Goal: Task Accomplishment & Management: Manage account settings

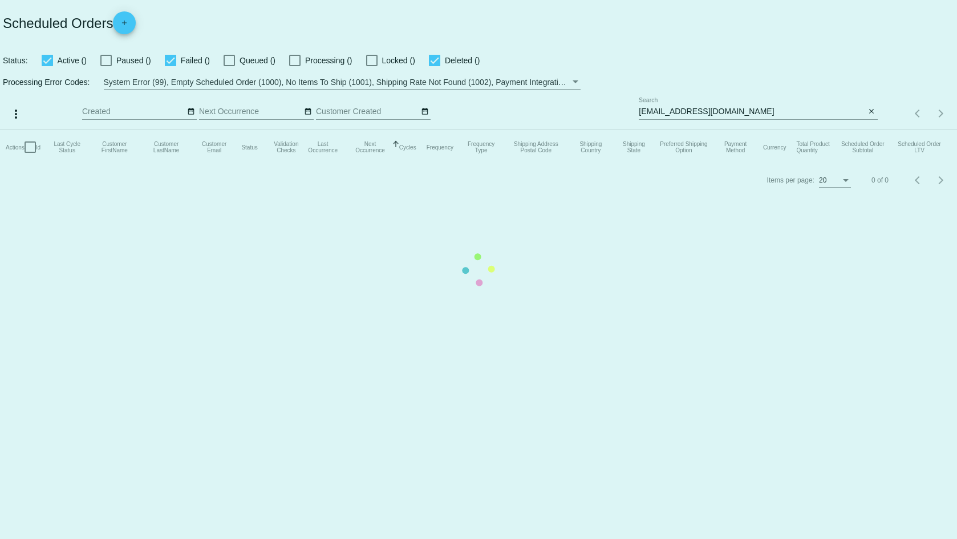
click at [868, 130] on mat-table "Actions Id Last Cycle Status Customer FirstName Customer LastName Customer Emai…" at bounding box center [478, 147] width 957 height 34
click at [870, 130] on mat-table "Actions Id Last Cycle Status Customer FirstName Customer LastName Customer Emai…" at bounding box center [478, 147] width 957 height 34
click at [882, 130] on mat-table "Actions Id Last Cycle Status Customer FirstName Customer LastName Customer Emai…" at bounding box center [478, 147] width 957 height 34
click at [868, 130] on mat-table "Actions Id Last Cycle Status Customer FirstName Customer LastName Customer Emai…" at bounding box center [478, 147] width 957 height 34
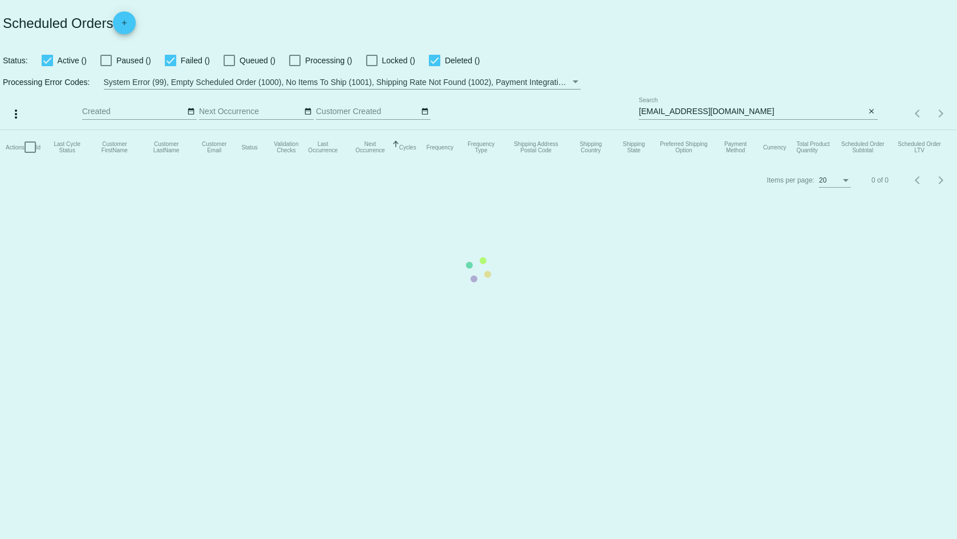
click at [868, 130] on mat-table "Actions Id Last Cycle Status Customer FirstName Customer LastName Customer Emai…" at bounding box center [478, 147] width 957 height 34
drag, startPoint x: 868, startPoint y: 111, endPoint x: 877, endPoint y: 115, distance: 10.0
click at [869, 130] on mat-table "Actions Id Last Cycle Status Customer FirstName Customer LastName Customer Emai…" at bounding box center [478, 147] width 957 height 34
click at [877, 130] on mat-table "Actions Id Last Cycle Status Customer FirstName Customer LastName Customer Emai…" at bounding box center [478, 147] width 957 height 34
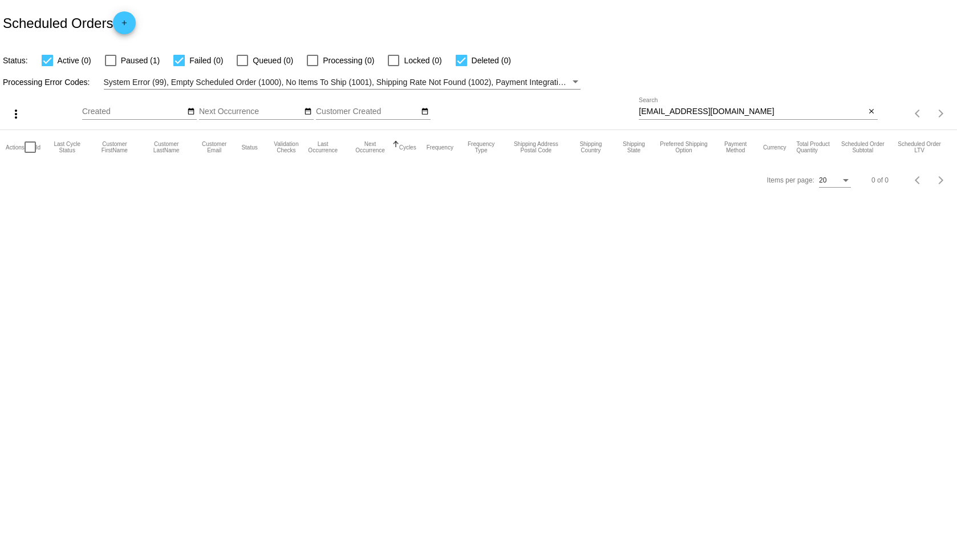
click at [877, 116] on div "close" at bounding box center [872, 112] width 12 height 12
click at [873, 109] on mat-icon "close" at bounding box center [872, 111] width 8 height 9
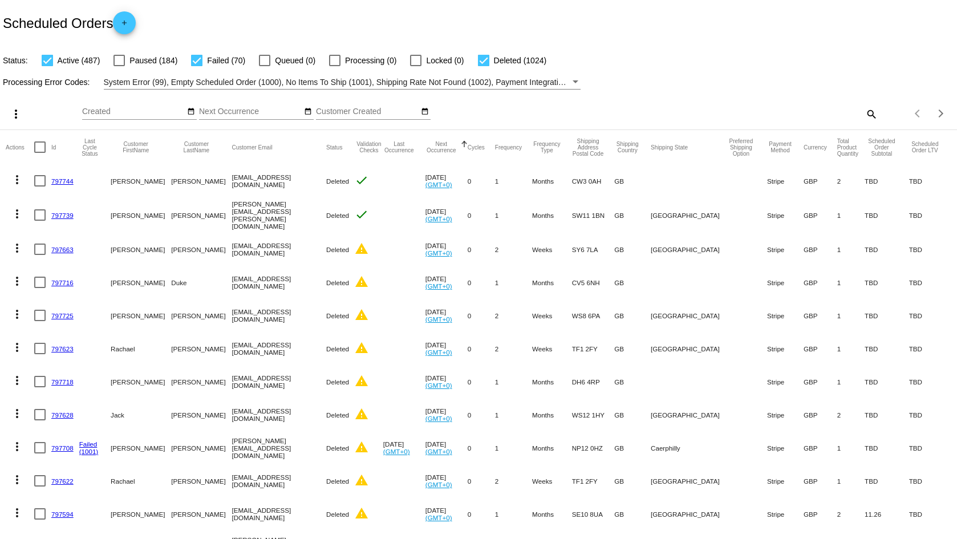
click at [864, 112] on mat-icon "search" at bounding box center [871, 114] width 14 height 18
click at [864, 111] on mat-icon "search" at bounding box center [871, 114] width 14 height 18
drag, startPoint x: 722, startPoint y: 95, endPoint x: 720, endPoint y: 102, distance: 7.1
click at [720, 102] on div "more_vert Oct Jan Feb Mar Apr 1" at bounding box center [478, 110] width 957 height 41
drag, startPoint x: 720, startPoint y: 102, endPoint x: 713, endPoint y: 107, distance: 8.6
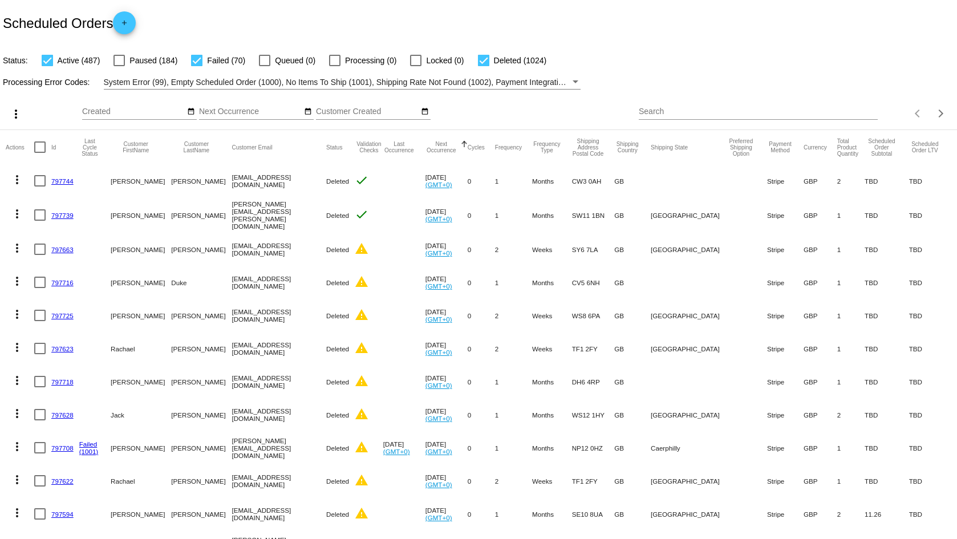
click at [715, 107] on div "Search" at bounding box center [758, 109] width 238 height 22
click at [714, 107] on input "Search" at bounding box center [758, 111] width 238 height 9
paste input "emmakcotton9@gmail.com"
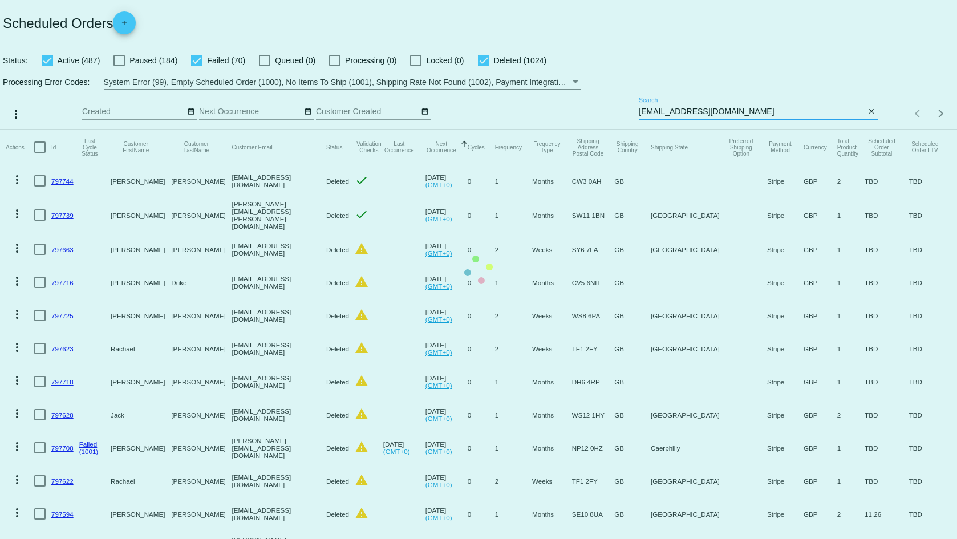
type input "emmakcotton9@gmail.com"
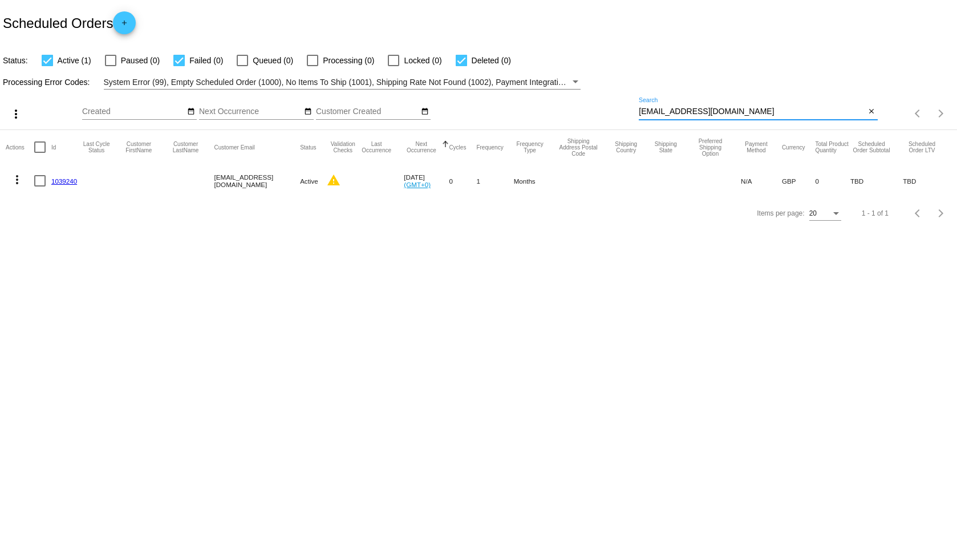
click at [72, 183] on link "1039240" at bounding box center [64, 180] width 26 height 7
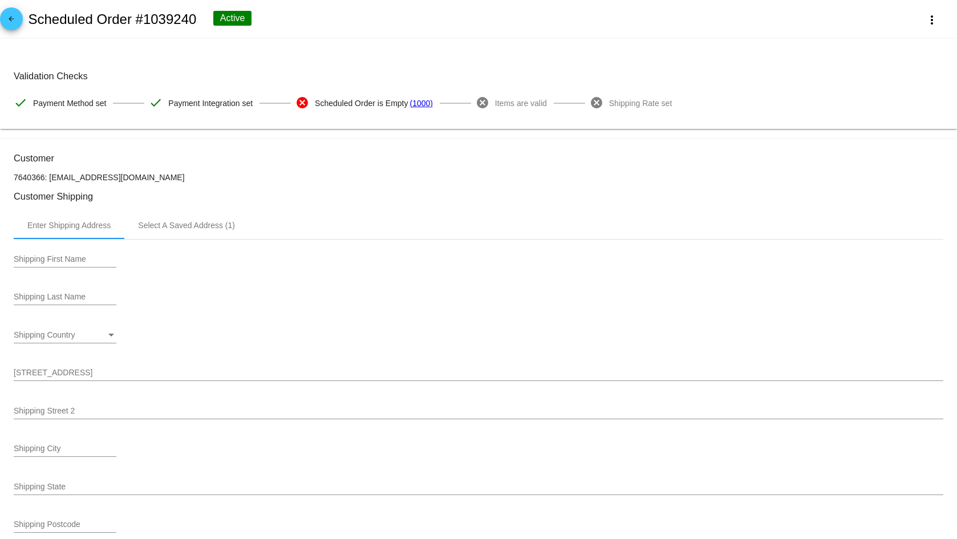
drag, startPoint x: 193, startPoint y: 104, endPoint x: 254, endPoint y: 103, distance: 60.5
click at [254, 103] on div "check Payment Integration set" at bounding box center [222, 103] width 147 height 24
click at [195, 230] on div "Select A Saved Address (1)" at bounding box center [186, 225] width 124 height 27
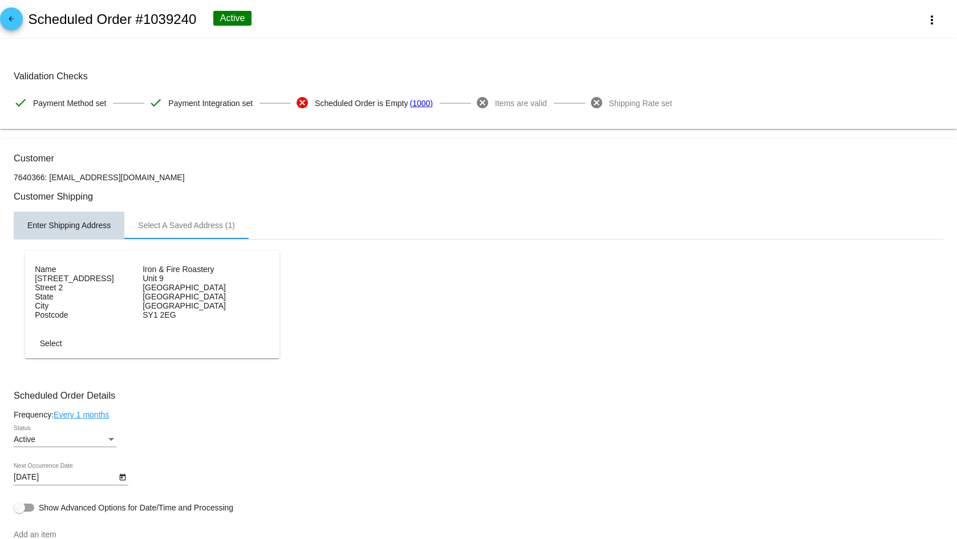
click at [84, 232] on div "Enter Shipping Address" at bounding box center [69, 225] width 111 height 27
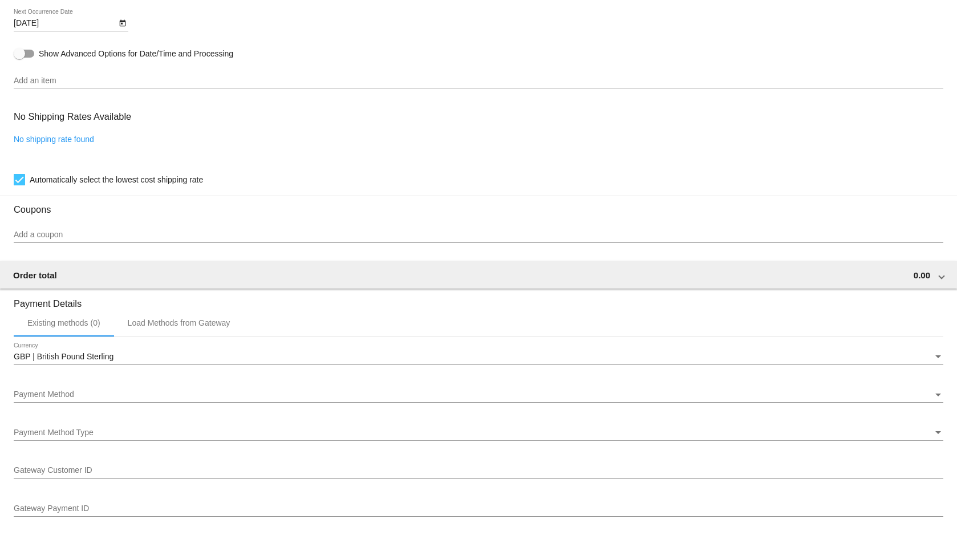
scroll to position [628, 0]
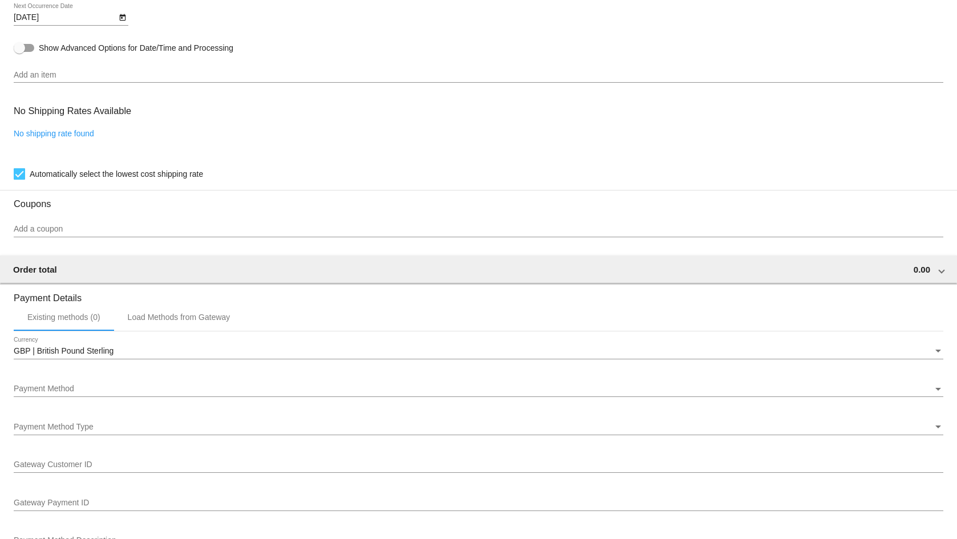
drag, startPoint x: 152, startPoint y: 173, endPoint x: 294, endPoint y: 178, distance: 142.7
click at [292, 179] on div "Automatically select the lowest cost shipping rate" at bounding box center [479, 174] width 930 height 14
click at [302, 174] on div "Automatically select the lowest cost shipping rate" at bounding box center [479, 174] width 930 height 14
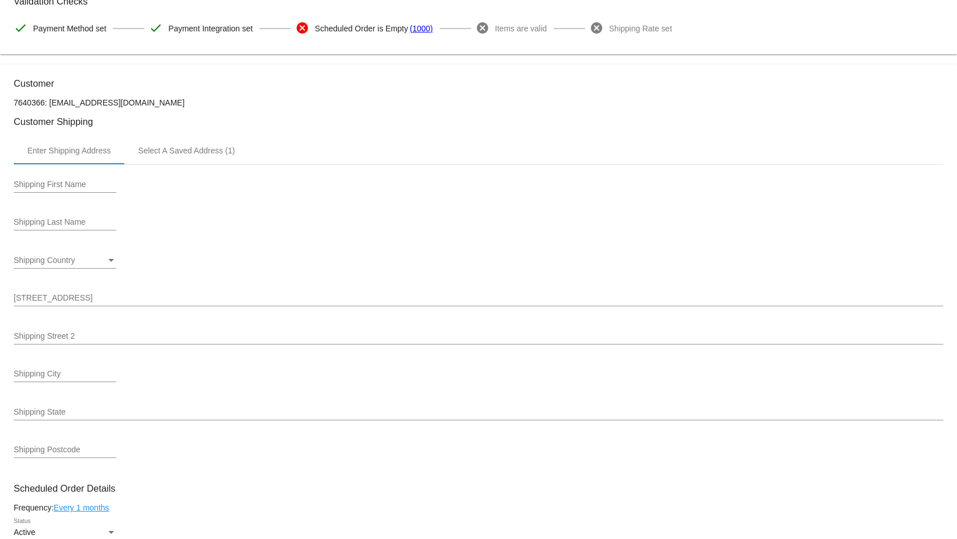
scroll to position [57, 0]
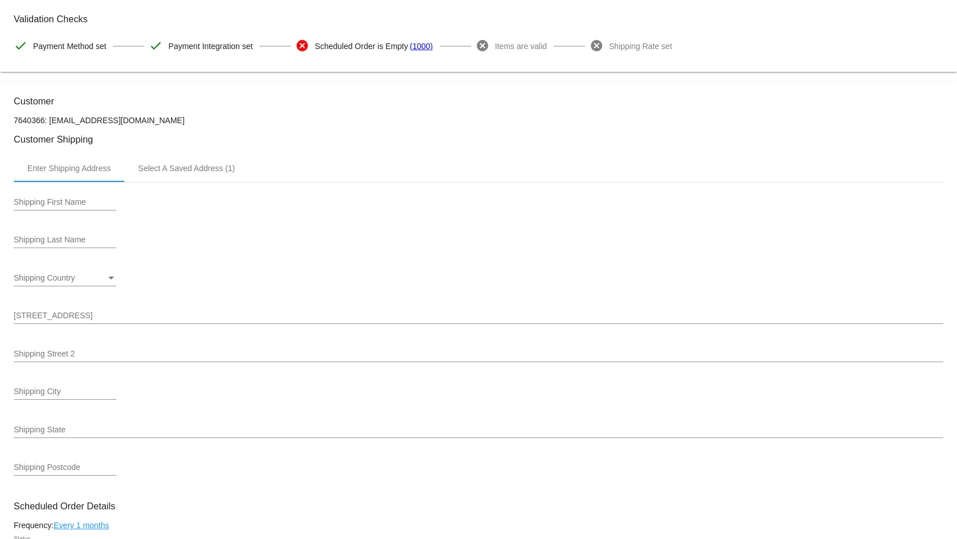
drag, startPoint x: 153, startPoint y: 122, endPoint x: 49, endPoint y: 118, distance: 103.9
click at [49, 118] on p "7640366: emmakcotton9@gmail.com" at bounding box center [479, 120] width 930 height 9
copy p "emmakcotton9@gmail.com"
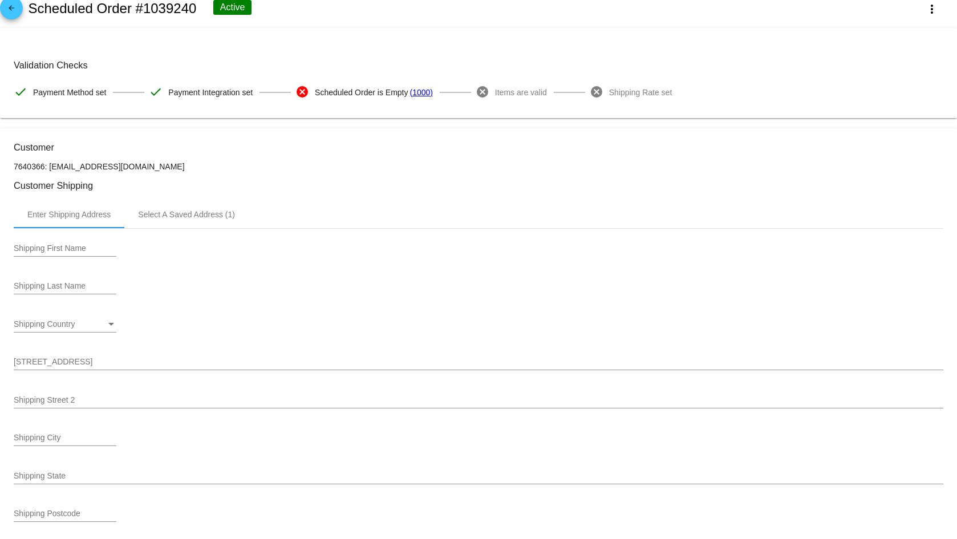
scroll to position [0, 0]
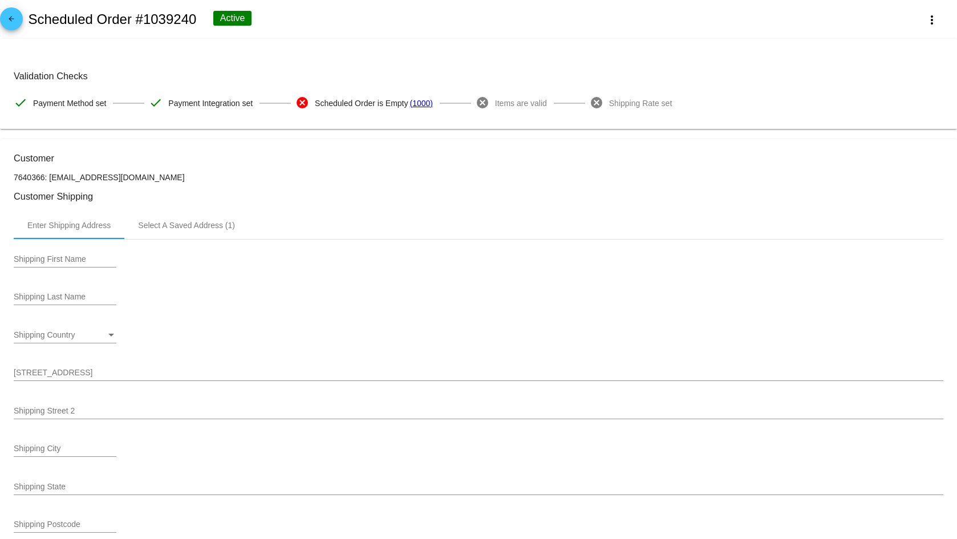
drag, startPoint x: 216, startPoint y: 105, endPoint x: 686, endPoint y: 124, distance: 470.4
click at [686, 124] on mat-card "Validation Checks check Payment Method set check Payment Integration set cancel…" at bounding box center [478, 84] width 957 height 90
click at [249, 120] on mat-card "Validation Checks check Payment Method set check Payment Integration set cancel…" at bounding box center [478, 84] width 957 height 90
drag, startPoint x: 203, startPoint y: 22, endPoint x: 29, endPoint y: 24, distance: 174.0
click at [29, 24] on div "arrow_back Scheduled Order #1039240 Active more_vert" at bounding box center [478, 19] width 957 height 39
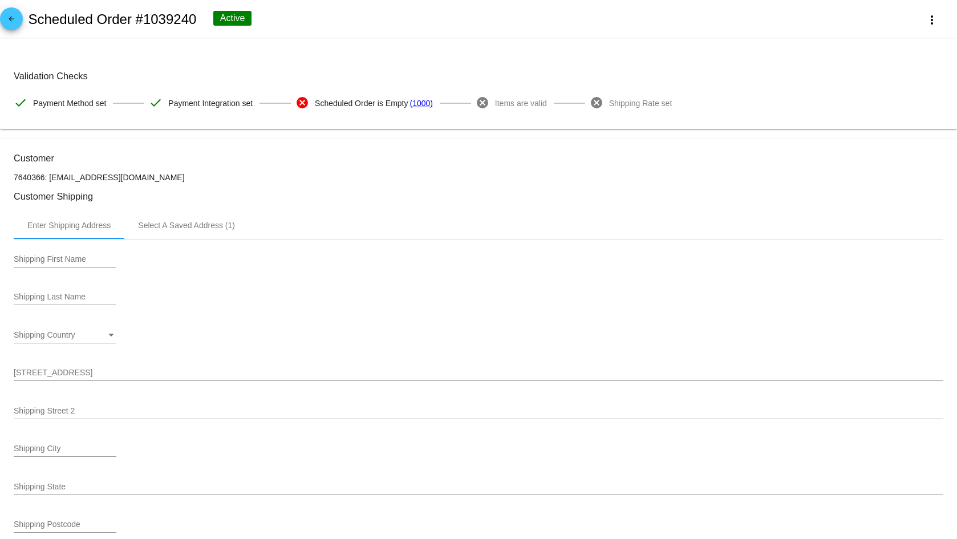
click at [85, 20] on h2 "Scheduled Order #1039240" at bounding box center [112, 19] width 168 height 16
drag, startPoint x: 99, startPoint y: 21, endPoint x: 193, endPoint y: 23, distance: 94.2
click at [193, 23] on h2 "Scheduled Order #1039240" at bounding box center [112, 19] width 168 height 16
drag, startPoint x: 195, startPoint y: 20, endPoint x: 29, endPoint y: 18, distance: 166.0
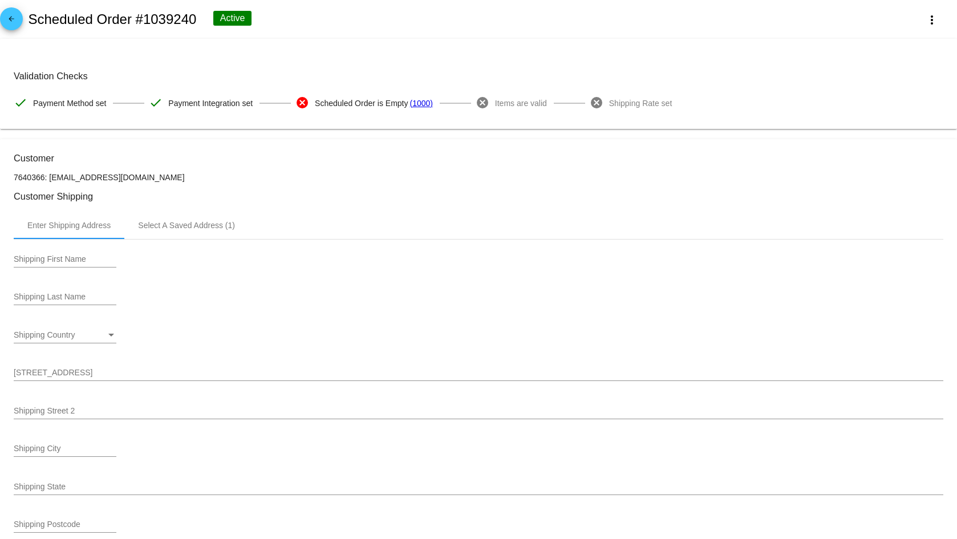
click at [29, 18] on h2 "Scheduled Order #1039240" at bounding box center [112, 19] width 168 height 16
click at [32, 17] on h2 "Scheduled Order #1039240" at bounding box center [112, 19] width 168 height 16
click at [34, 17] on h2 "Scheduled Order #1039240" at bounding box center [112, 19] width 168 height 16
drag, startPoint x: 31, startPoint y: 18, endPoint x: 194, endPoint y: 15, distance: 162.6
click at [194, 15] on h2 "Scheduled Order #1039240" at bounding box center [112, 19] width 168 height 16
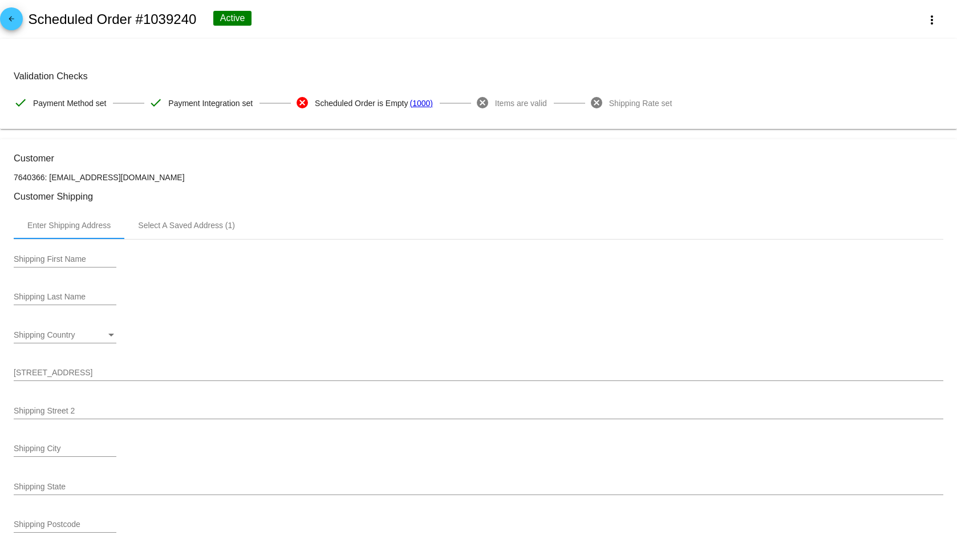
click at [199, 23] on div "arrow_back Scheduled Order #1039240 Active more_vert" at bounding box center [478, 19] width 957 height 39
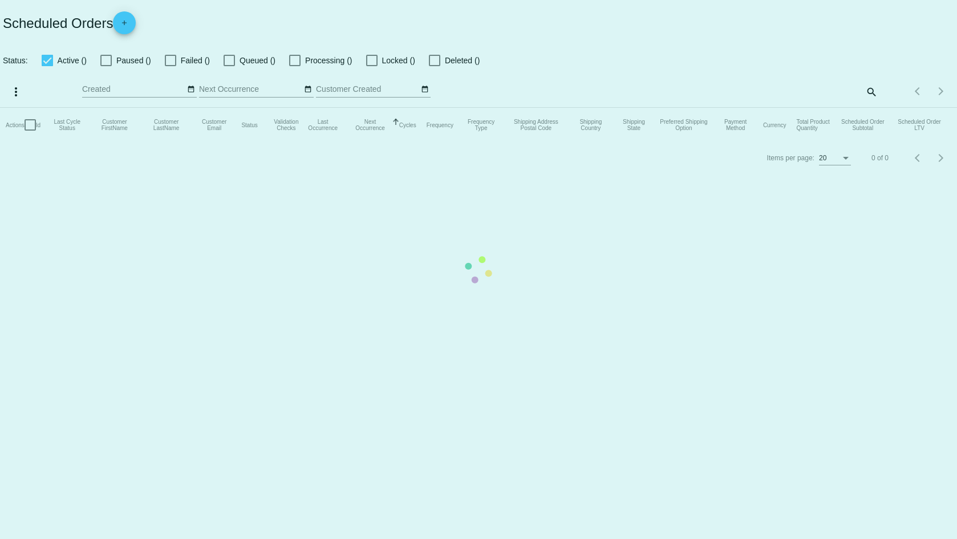
checkbox input "true"
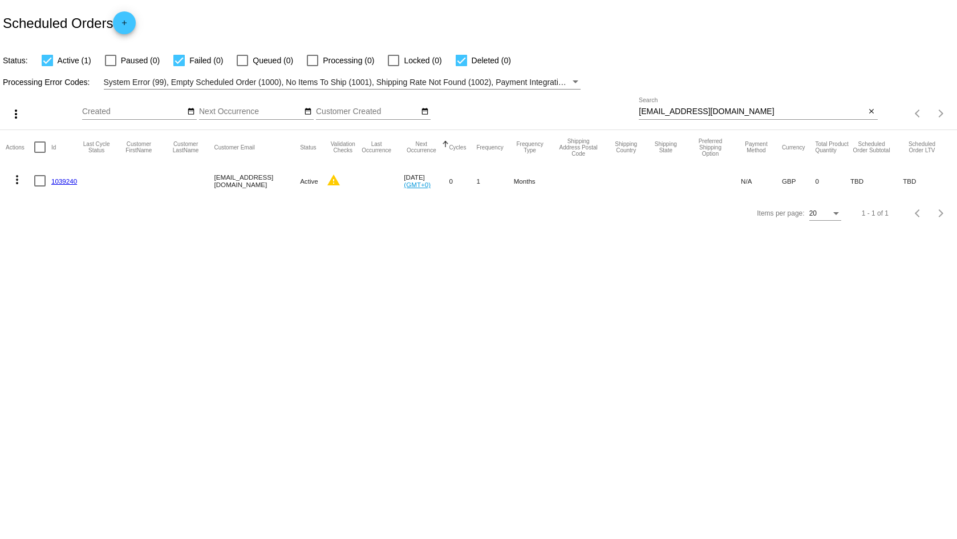
drag, startPoint x: 213, startPoint y: 183, endPoint x: 297, endPoint y: 187, distance: 83.4
click at [297, 187] on mat-cell "emmakcotton9@gmail.com" at bounding box center [257, 180] width 86 height 33
click at [301, 171] on mat-cell "Active" at bounding box center [313, 180] width 26 height 33
drag, startPoint x: 307, startPoint y: 177, endPoint x: 349, endPoint y: 179, distance: 42.2
click at [349, 179] on mat-row "more_vert 1039240 emmakcotton9@gmail.com Active warning Oct 9 2025 (GMT+0) 0 1 …" at bounding box center [479, 180] width 946 height 33
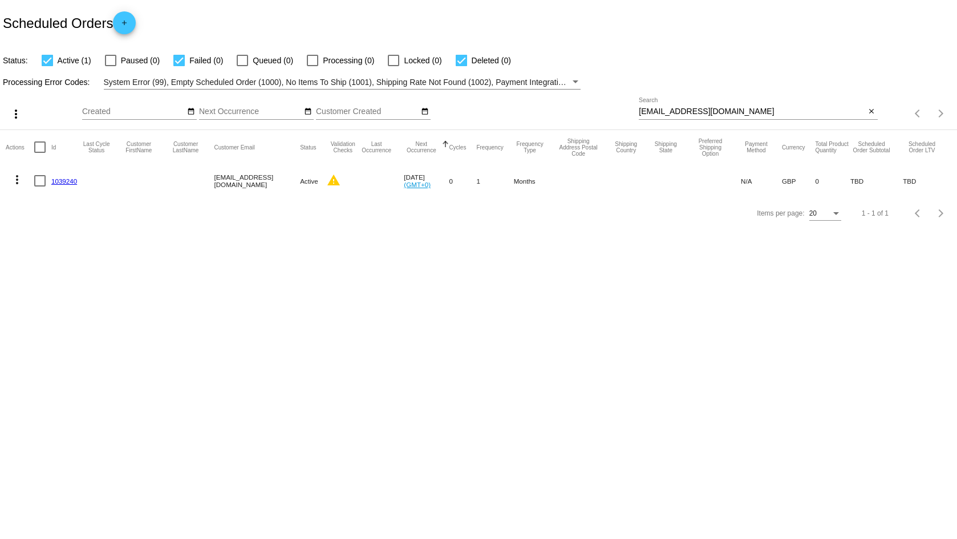
drag, startPoint x: 384, startPoint y: 188, endPoint x: 395, endPoint y: 178, distance: 15.0
click at [385, 187] on mat-cell at bounding box center [381, 180] width 44 height 33
drag, startPoint x: 395, startPoint y: 176, endPoint x: 916, endPoint y: 181, distance: 520.9
click at [916, 181] on mat-row "more_vert 1039240 emmakcotton9@gmail.com Active warning Oct 9 2025 (GMT+0) 0 1 …" at bounding box center [479, 180] width 946 height 33
click at [926, 183] on mat-cell "TBD" at bounding box center [927, 180] width 48 height 33
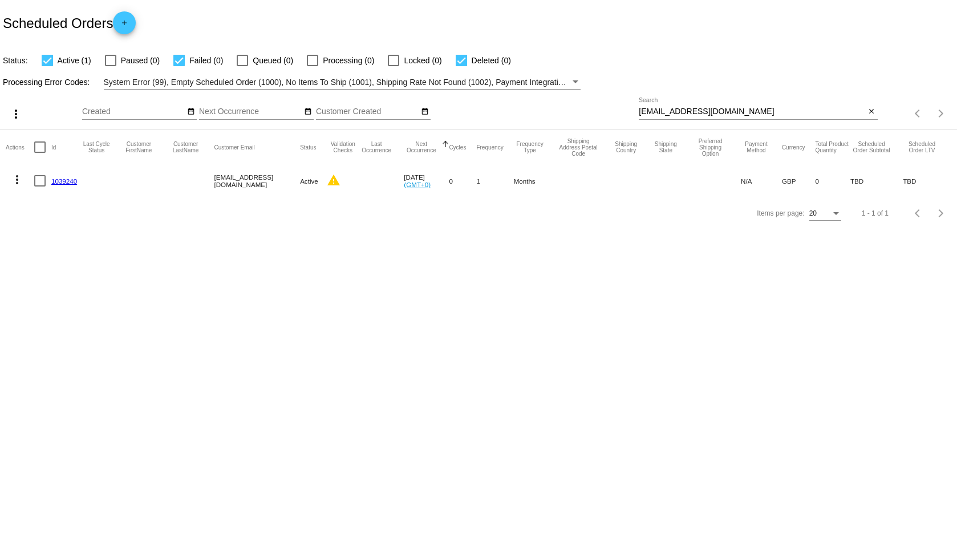
drag, startPoint x: 114, startPoint y: 177, endPoint x: 930, endPoint y: 178, distance: 816.3
click at [930, 178] on mat-row "more_vert 1039240 emmakcotton9@gmail.com Active warning Oct 9 2025 (GMT+0) 0 1 …" at bounding box center [479, 180] width 946 height 33
click at [912, 185] on mat-cell "TBD" at bounding box center [927, 180] width 48 height 33
drag, startPoint x: 937, startPoint y: 181, endPoint x: 743, endPoint y: 181, distance: 194.0
click at [743, 181] on mat-row "more_vert 1039240 emmakcotton9@gmail.com Active warning Oct 9 2025 (GMT+0) 0 1 …" at bounding box center [479, 180] width 946 height 33
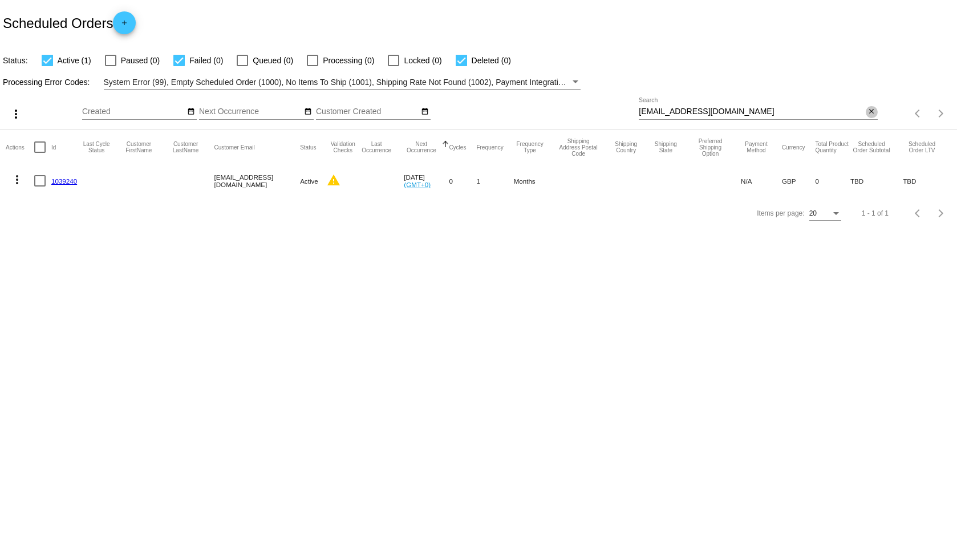
click at [868, 110] on mat-icon "close" at bounding box center [872, 111] width 8 height 9
click at [869, 107] on mat-icon "search" at bounding box center [871, 114] width 14 height 18
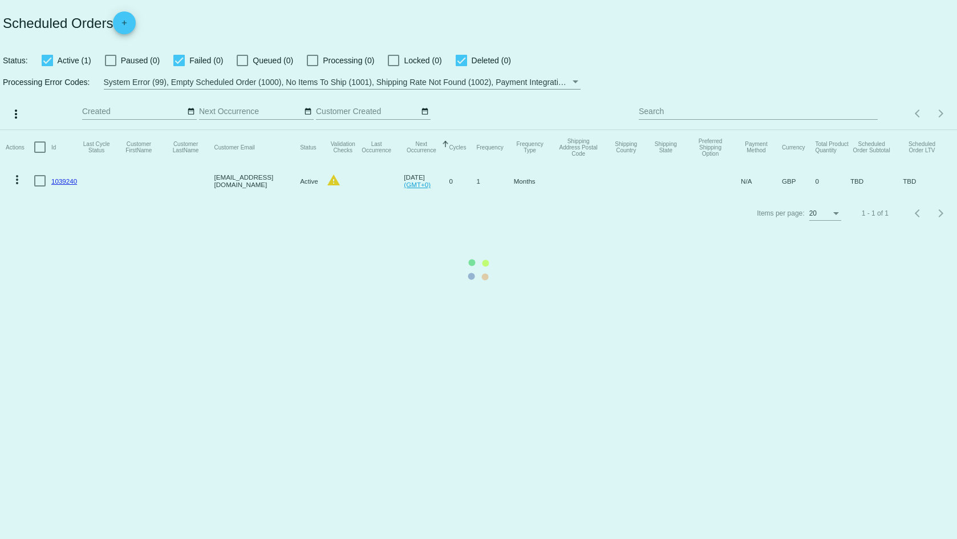
drag, startPoint x: 906, startPoint y: 153, endPoint x: 913, endPoint y: 156, distance: 7.4
drag, startPoint x: 913, startPoint y: 156, endPoint x: 662, endPoint y: 100, distance: 257.2
click at [662, 130] on mat-table "Actions Id Last Cycle Status Customer FirstName Customer LastName Customer Emai…" at bounding box center [478, 163] width 957 height 67
click at [668, 130] on mat-table "Actions Id Last Cycle Status Customer FirstName Customer LastName Customer Emai…" at bounding box center [478, 163] width 957 height 67
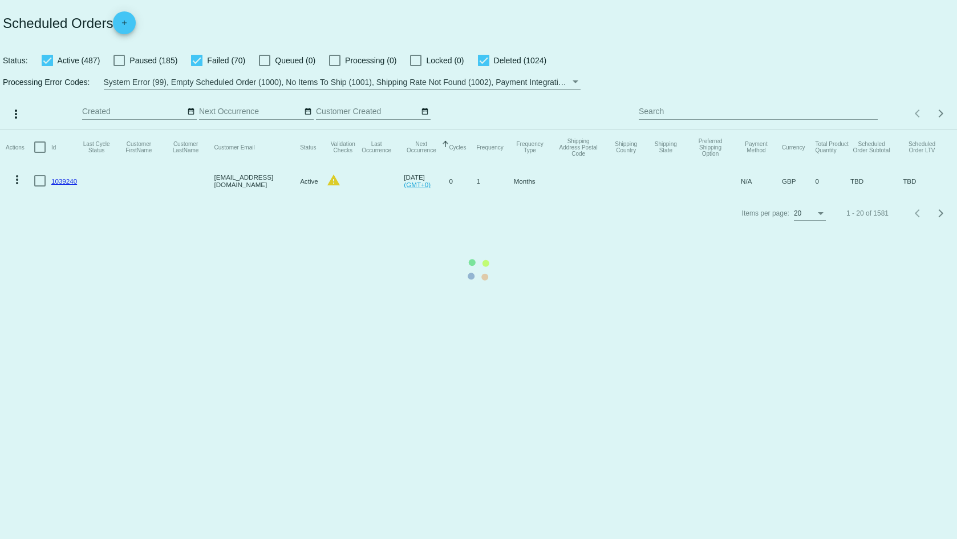
click at [671, 130] on mat-table "Actions Id Last Cycle Status Customer FirstName Customer LastName Customer Emai…" at bounding box center [478, 163] width 957 height 67
click at [671, 112] on input "Search" at bounding box center [758, 111] width 238 height 9
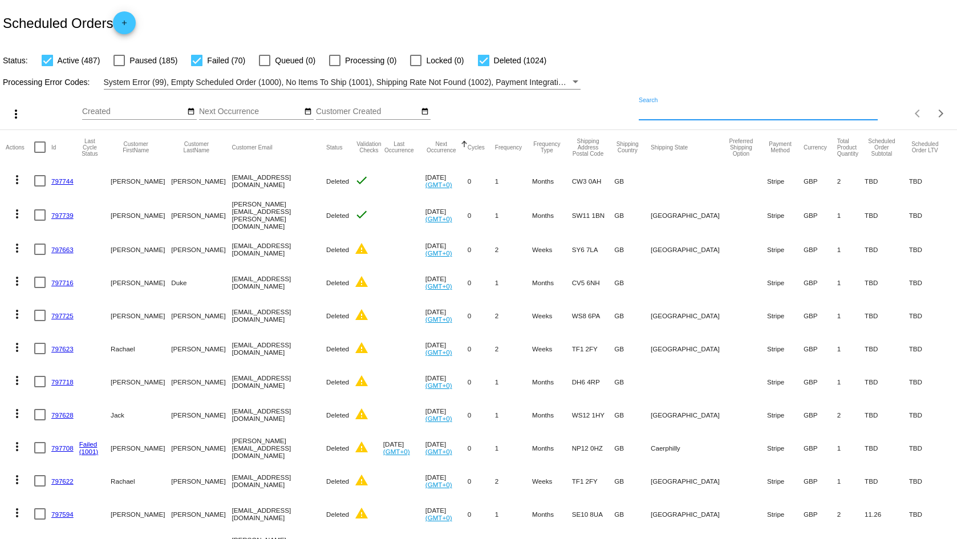
paste input "[EMAIL_ADDRESS][DOMAIN_NAME]"
type input "[EMAIL_ADDRESS][DOMAIN_NAME]"
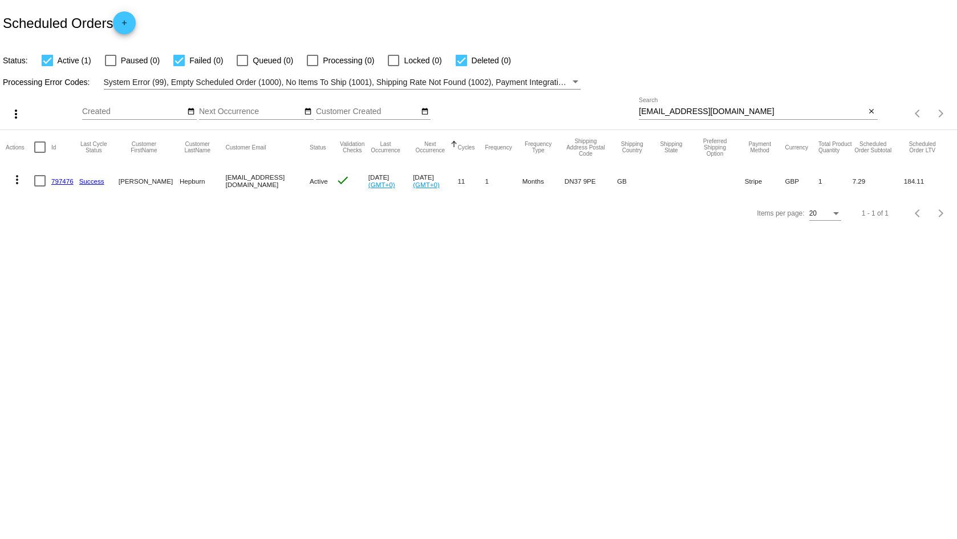
click at [58, 183] on link "797476" at bounding box center [62, 180] width 22 height 7
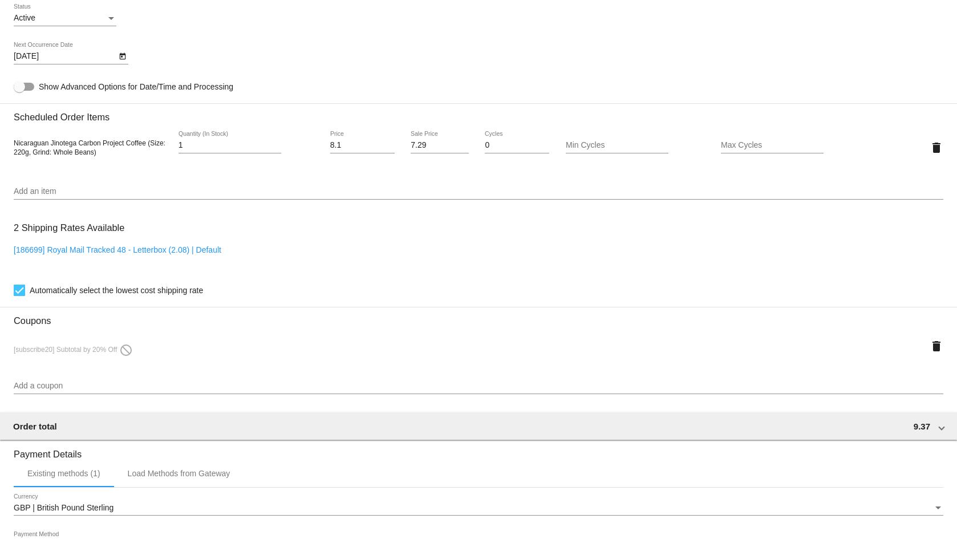
scroll to position [742, 0]
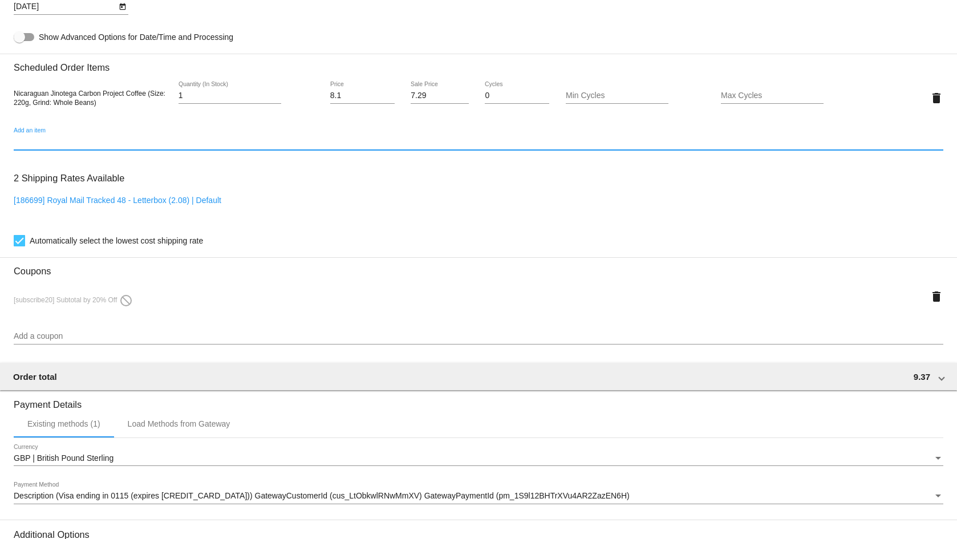
click at [120, 144] on input "Add an item" at bounding box center [479, 141] width 930 height 9
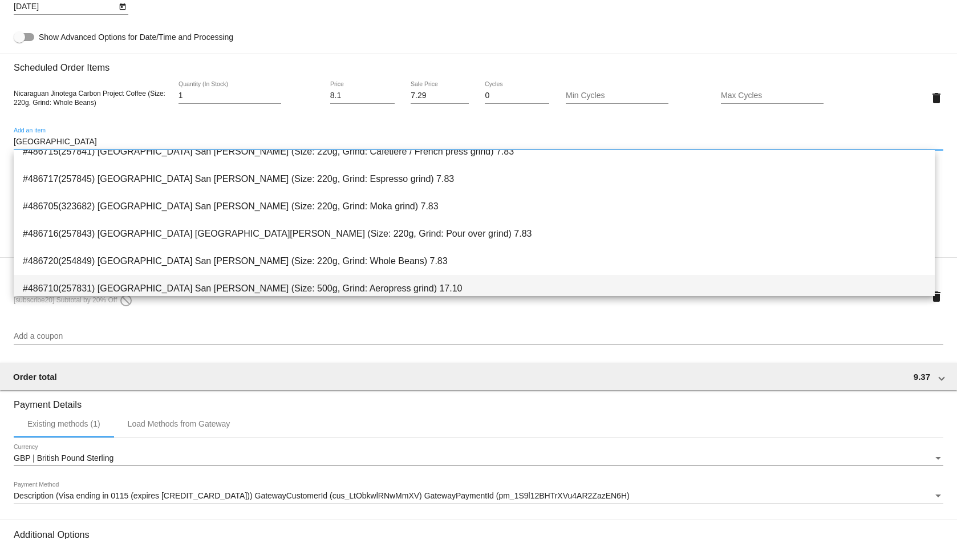
scroll to position [228, 0]
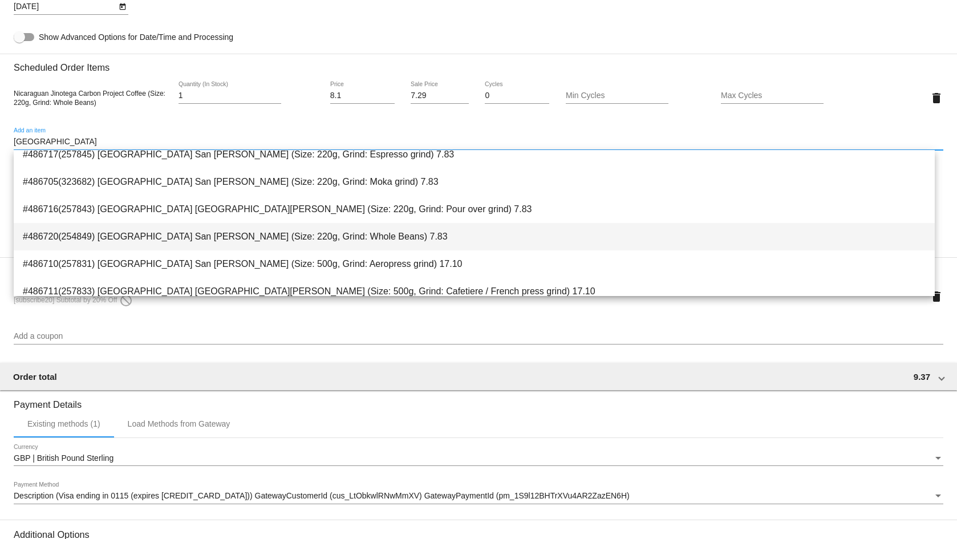
type input "costa rica"
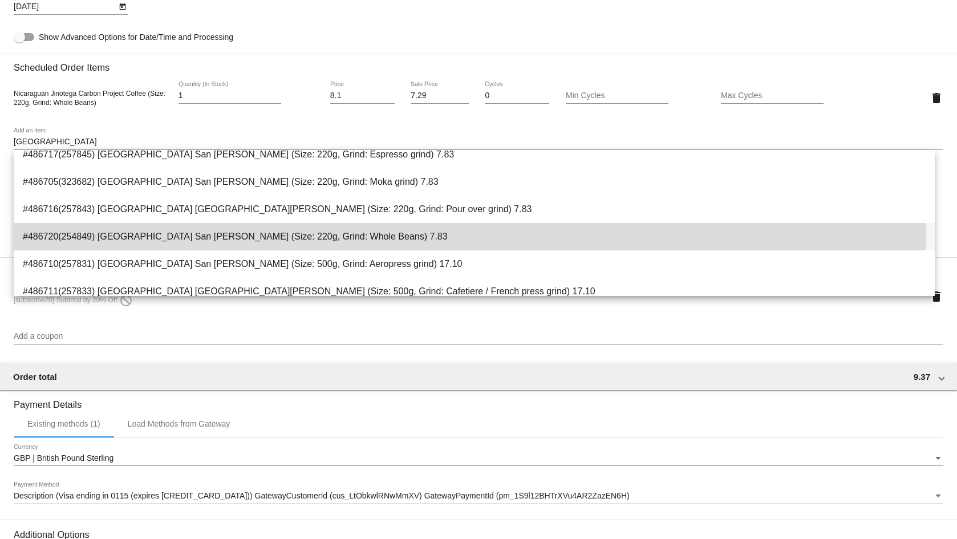
click at [291, 237] on span "#486720(254849) Costa Rica San Jorge (Size: 220g, Grind: Whole Beans) 7.83" at bounding box center [474, 236] width 903 height 27
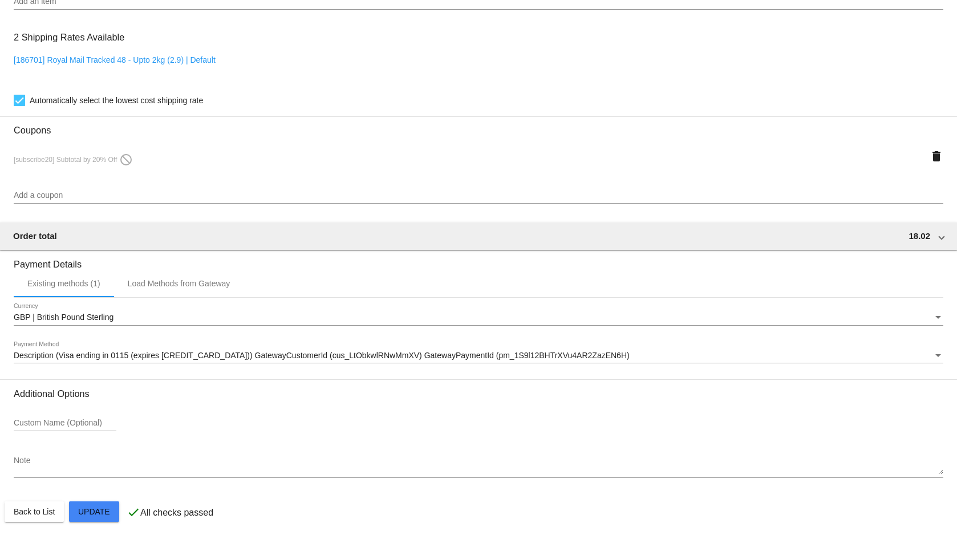
scroll to position [916, 0]
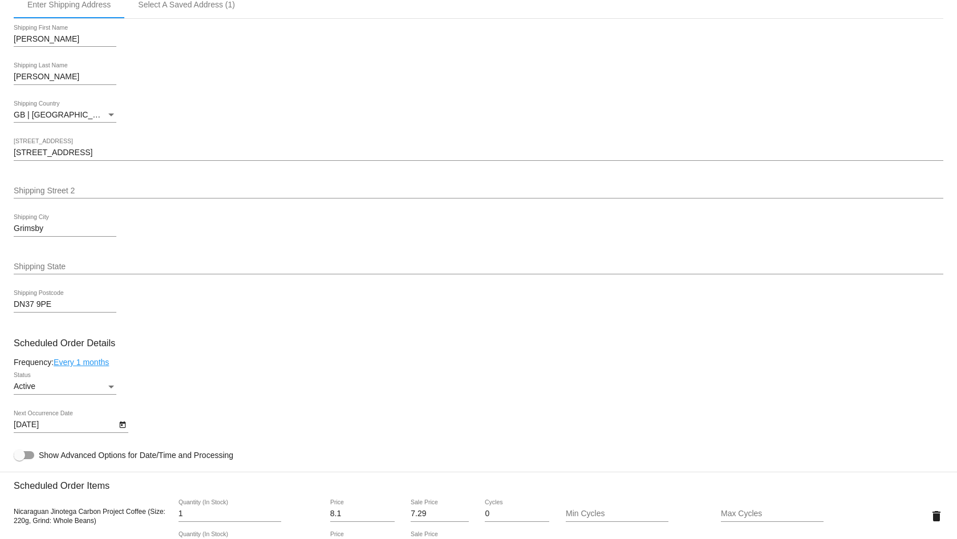
scroll to position [288, 0]
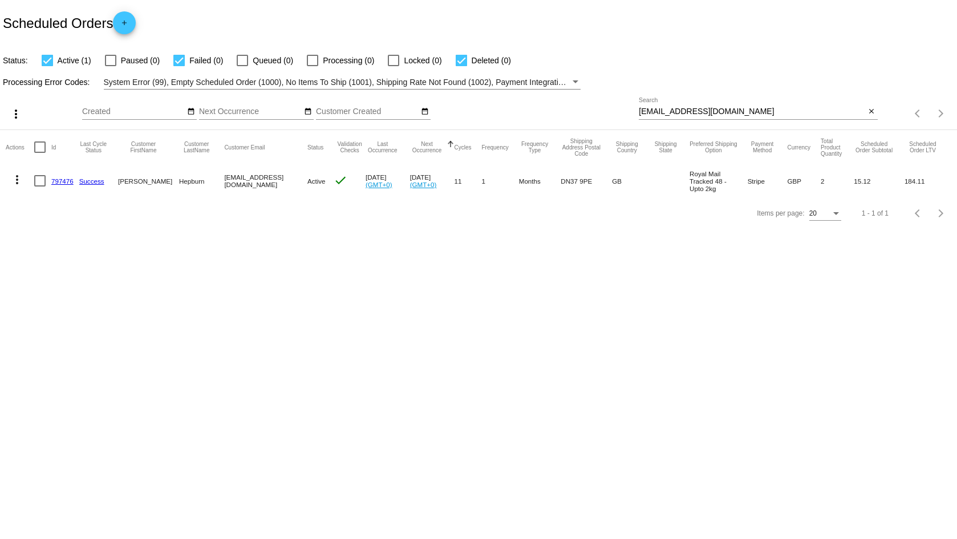
click at [68, 184] on link "797476" at bounding box center [62, 180] width 22 height 7
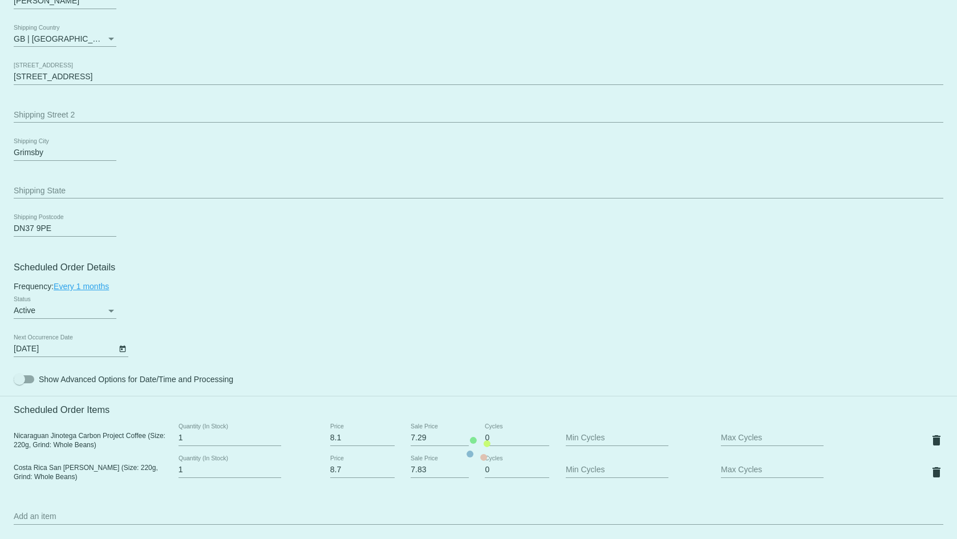
scroll to position [685, 0]
